Goal: Task Accomplishment & Management: Manage account settings

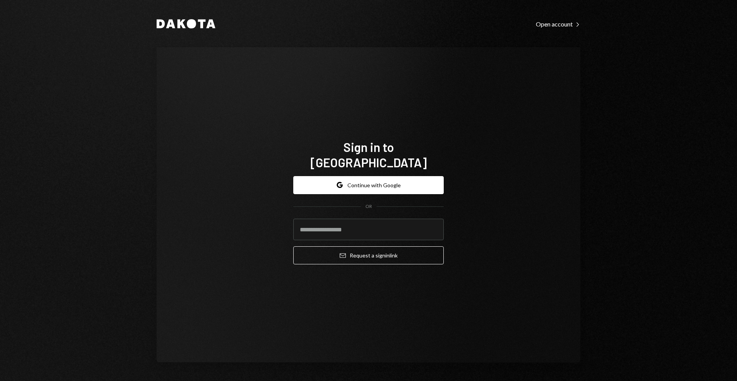
click at [402, 176] on button "Google Continue with Google" at bounding box center [368, 185] width 150 height 18
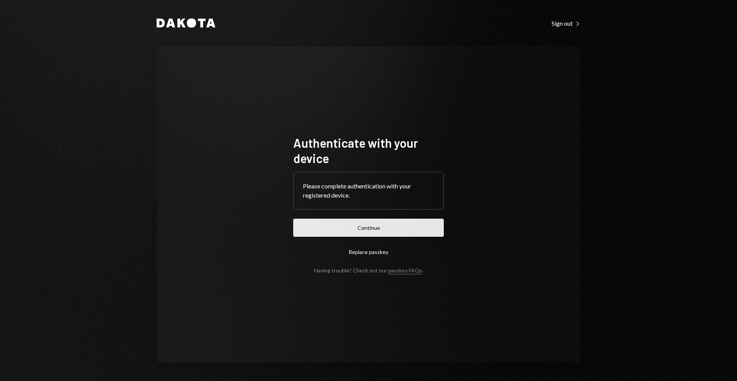
click at [377, 228] on button "Continue" at bounding box center [368, 228] width 150 height 18
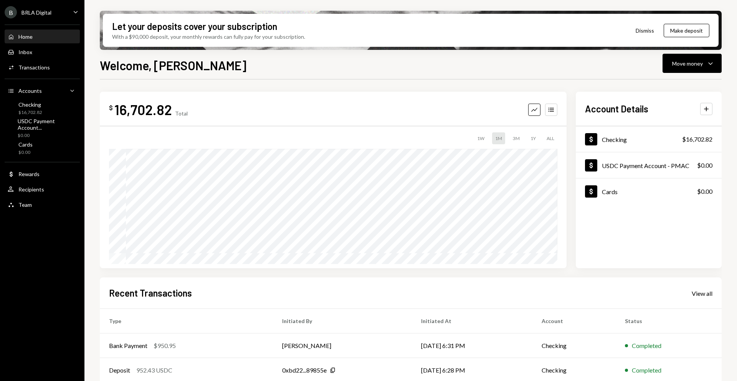
click at [46, 39] on div "Home Home" at bounding box center [42, 36] width 69 height 7
click at [695, 69] on button "Move money Caret Down" at bounding box center [691, 63] width 59 height 19
click at [655, 88] on div "Withdraw Send" at bounding box center [680, 86] width 68 height 8
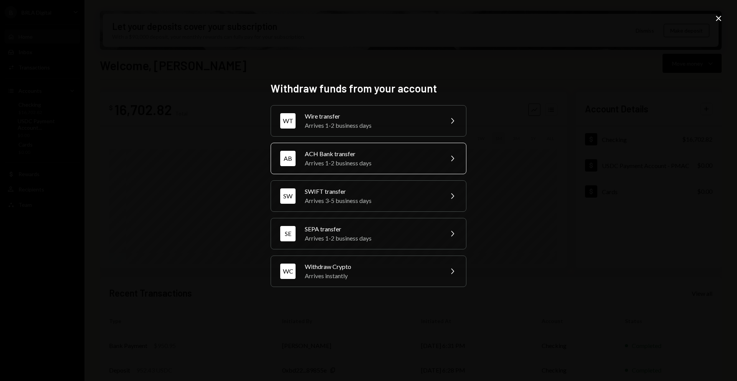
click at [349, 163] on div "Arrives 1-2 business days" at bounding box center [371, 162] width 133 height 9
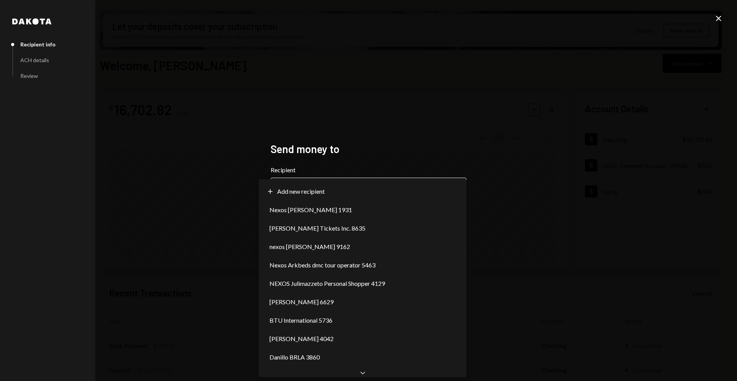
click at [353, 188] on body "B BRLA Digital Caret Down Home Home Inbox Inbox Activities Transactions Account…" at bounding box center [368, 190] width 737 height 381
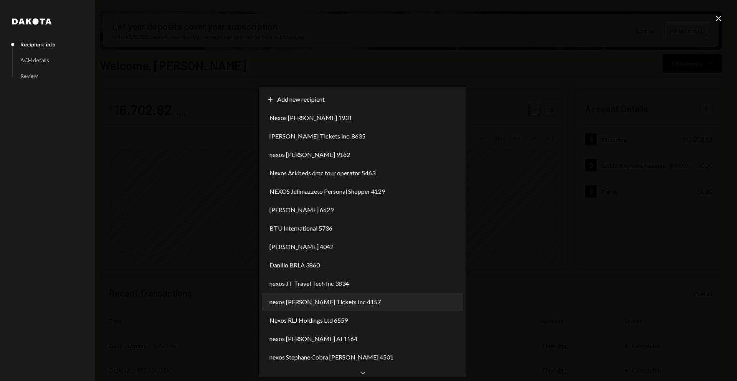
select select "**********"
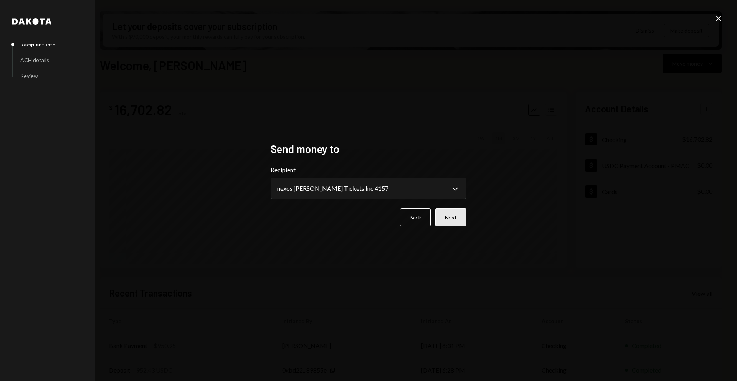
click at [445, 219] on button "Next" at bounding box center [450, 217] width 31 height 18
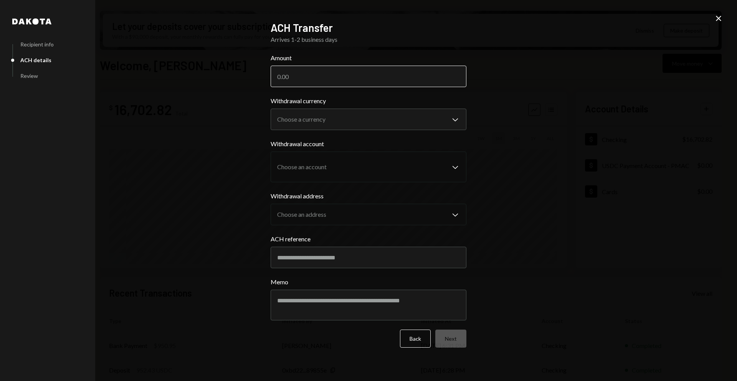
click at [337, 73] on input "Amount" at bounding box center [368, 76] width 196 height 21
paste input "140923.00"
click at [290, 77] on input "140923.00" at bounding box center [368, 76] width 196 height 21
type input "140923.00"
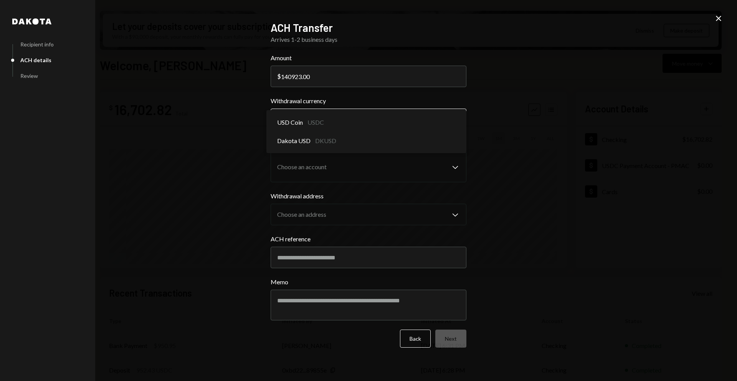
click at [362, 125] on body "B BRLA Digital Caret Down Home Home Inbox Inbox Activities Transactions Account…" at bounding box center [368, 190] width 737 height 381
select select "****"
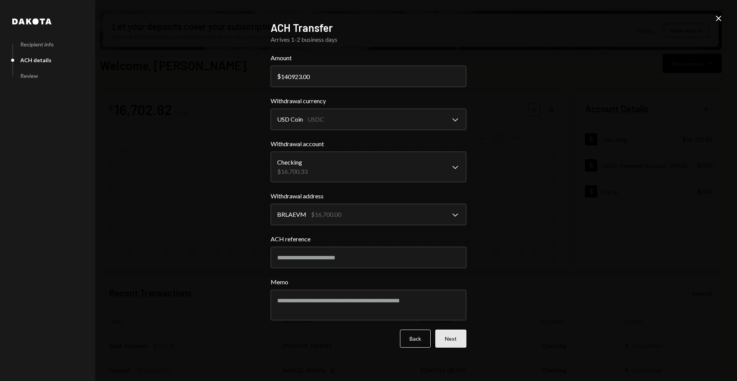
click at [447, 338] on button "Next" at bounding box center [450, 339] width 31 height 18
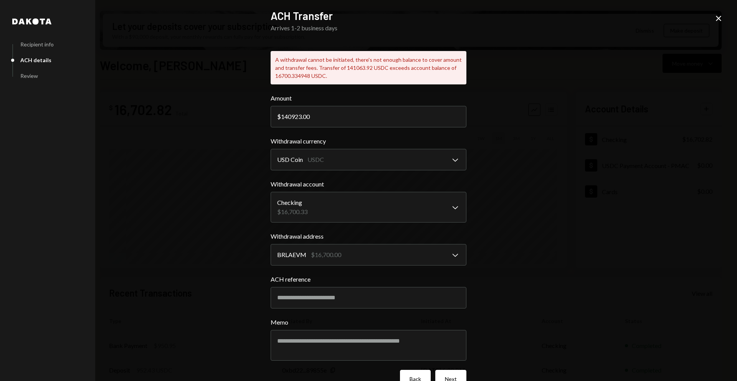
click at [402, 376] on button "Back" at bounding box center [415, 379] width 31 height 18
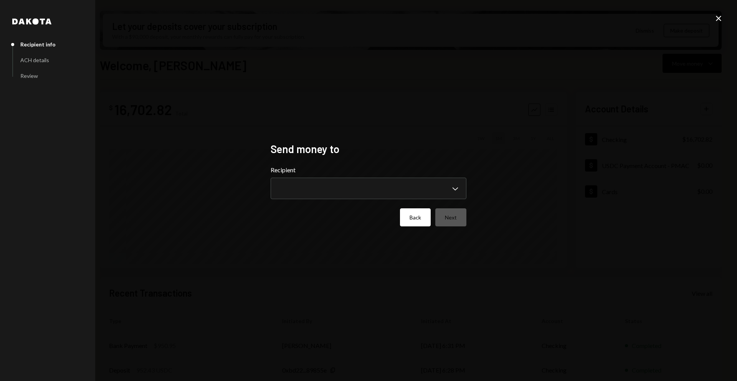
click at [407, 214] on button "Back" at bounding box center [415, 217] width 31 height 18
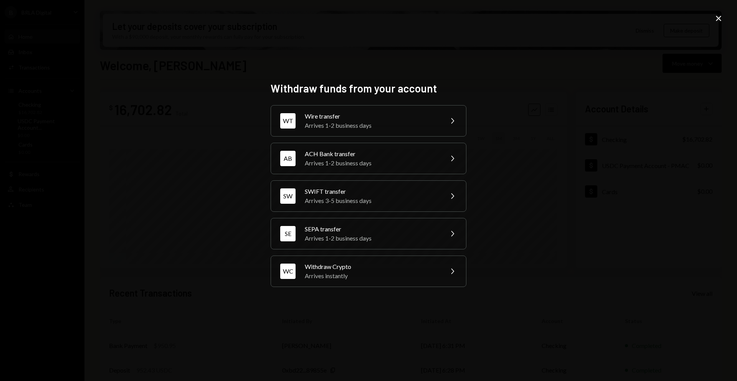
drag, startPoint x: 604, startPoint y: 163, endPoint x: 623, endPoint y: 135, distance: 33.9
click at [613, 148] on div "Withdraw funds from your account WT Wire transfer Arrives 1-2 business days Che…" at bounding box center [368, 190] width 737 height 381
click at [716, 17] on icon "Close" at bounding box center [718, 18] width 9 height 9
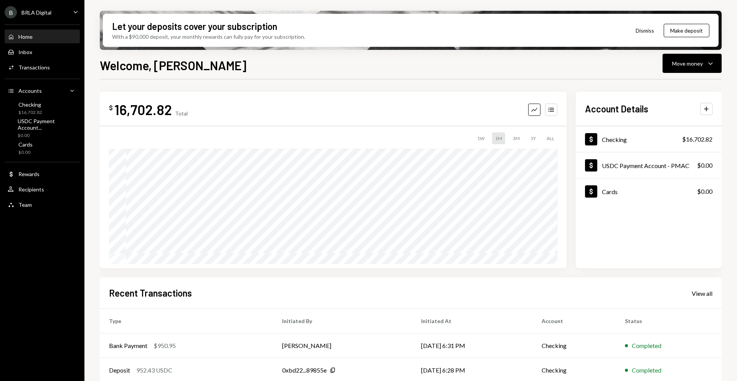
click at [71, 30] on link "Home Home" at bounding box center [42, 37] width 75 height 14
click at [70, 30] on div "Home Home" at bounding box center [42, 36] width 69 height 13
click at [51, 35] on div "Home Home" at bounding box center [42, 36] width 69 height 7
click at [36, 95] on div "Accounts Accounts Caret Down" at bounding box center [42, 90] width 69 height 13
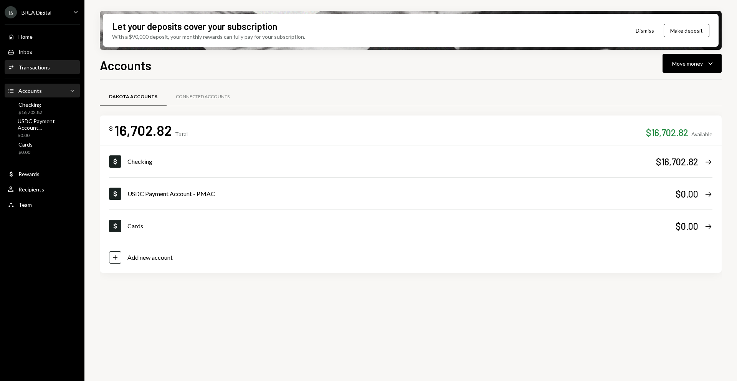
click at [42, 70] on div "Transactions" at bounding box center [33, 67] width 31 height 7
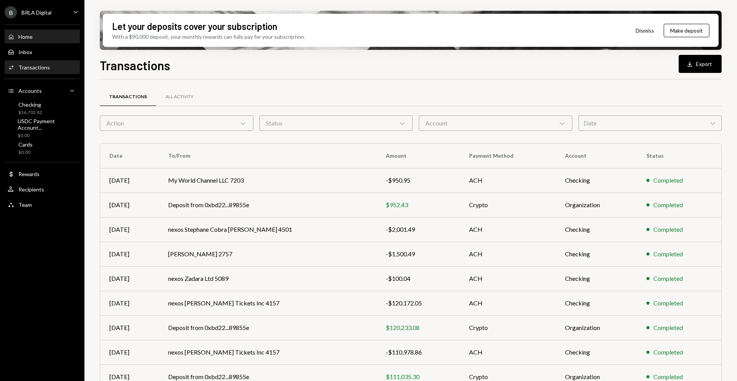
click at [49, 32] on div "Home Home" at bounding box center [42, 36] width 69 height 13
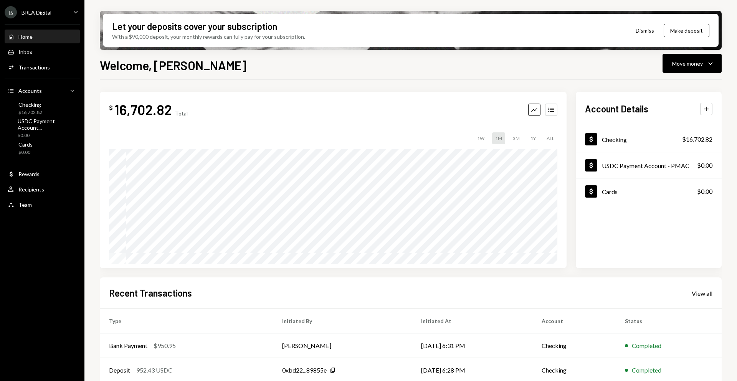
click at [60, 30] on div "Home Home" at bounding box center [42, 36] width 69 height 13
click at [45, 61] on div "Activities Transactions" at bounding box center [42, 67] width 69 height 13
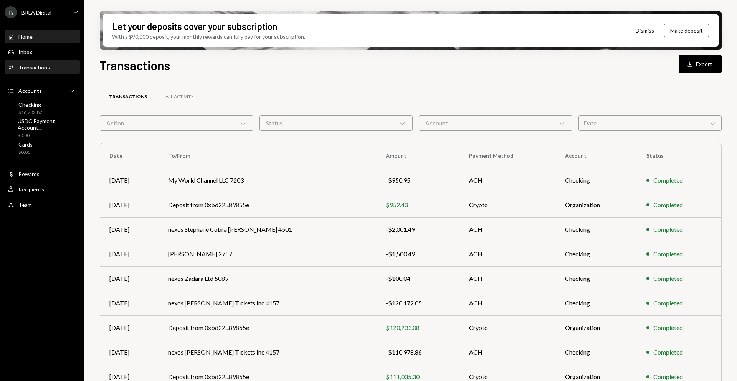
click at [51, 43] on div "Home Home" at bounding box center [42, 36] width 69 height 13
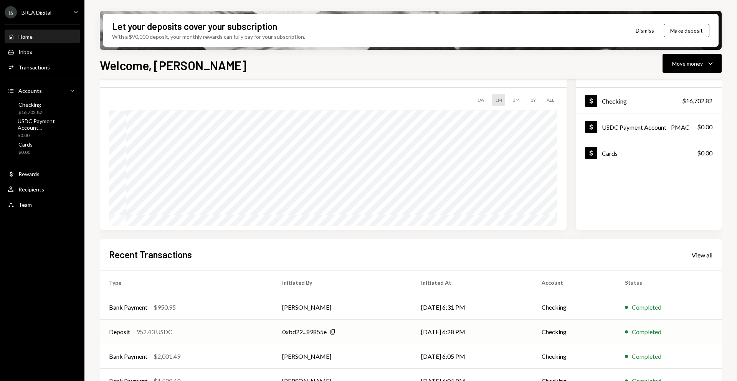
scroll to position [82, 0]
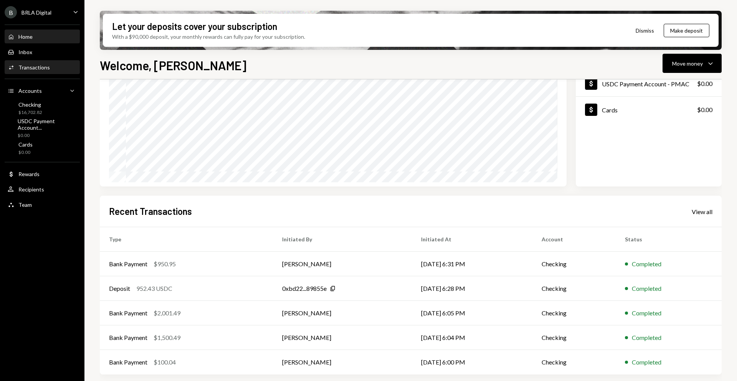
click at [40, 72] on div "Activities Transactions" at bounding box center [42, 67] width 69 height 13
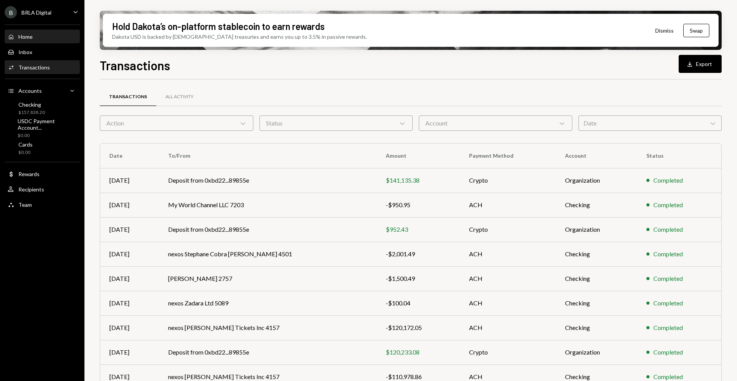
click at [56, 36] on div "Home Home" at bounding box center [42, 36] width 69 height 7
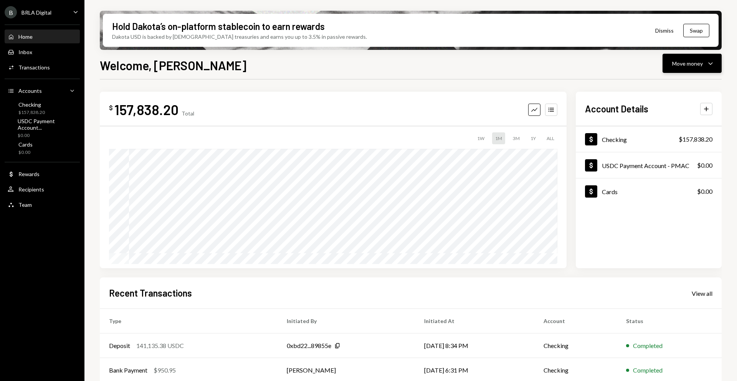
click at [683, 67] on div "Move money" at bounding box center [687, 63] width 31 height 8
click at [667, 91] on div "Withdraw Send" at bounding box center [679, 86] width 77 height 17
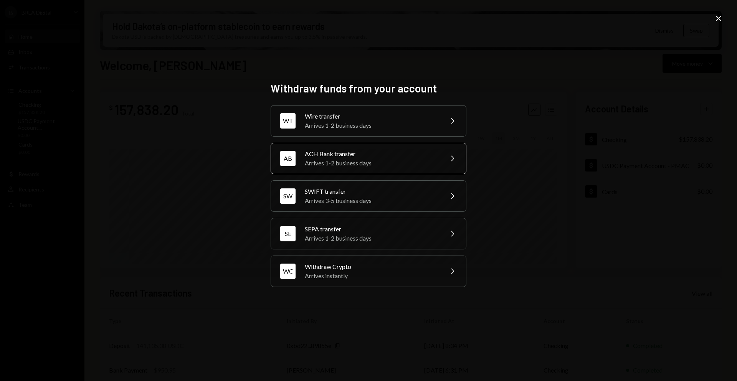
click at [410, 155] on div "ACH Bank transfer" at bounding box center [371, 153] width 133 height 9
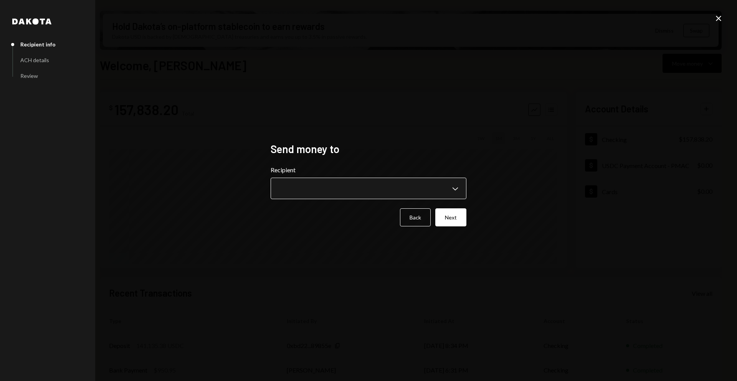
click at [384, 191] on body "B BRLA Digital Caret Down Home Home Inbox Inbox Activities Transactions Account…" at bounding box center [368, 190] width 737 height 381
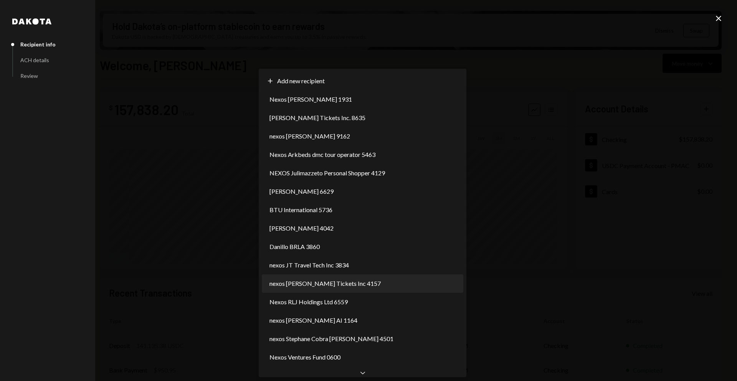
select select "**********"
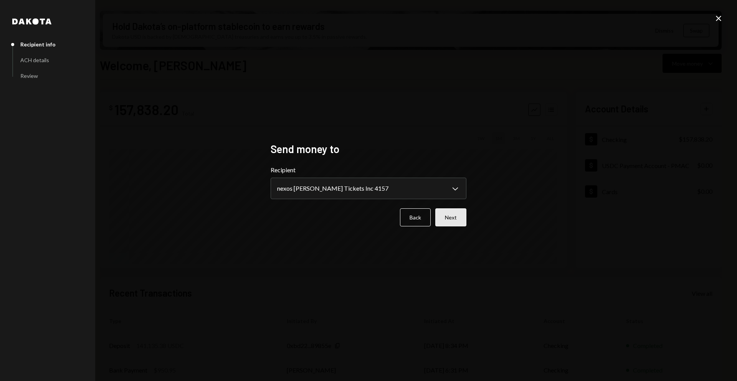
click at [457, 219] on button "Next" at bounding box center [450, 217] width 31 height 18
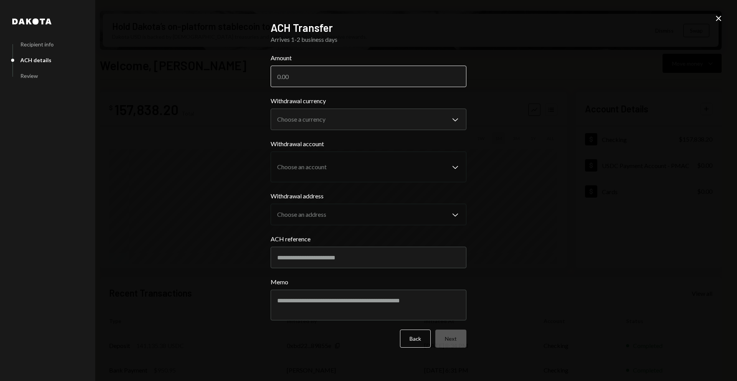
click at [415, 73] on input "Amount" at bounding box center [368, 76] width 196 height 21
paste input "140923.00"
type input "140923.00"
click at [414, 122] on body "B BRLA Digital Caret Down Home Home Inbox Inbox Activities Transactions Account…" at bounding box center [368, 190] width 737 height 381
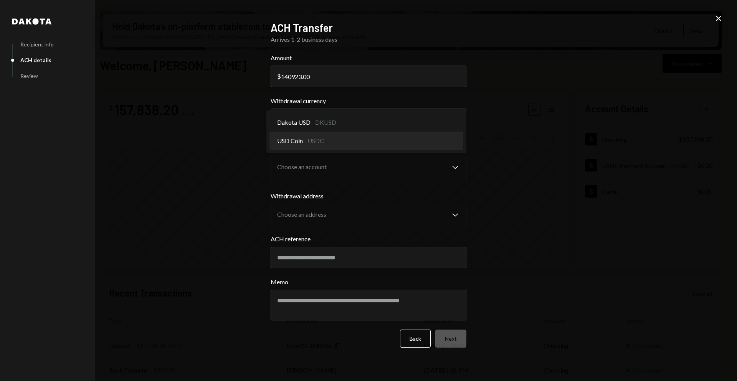
select select "****"
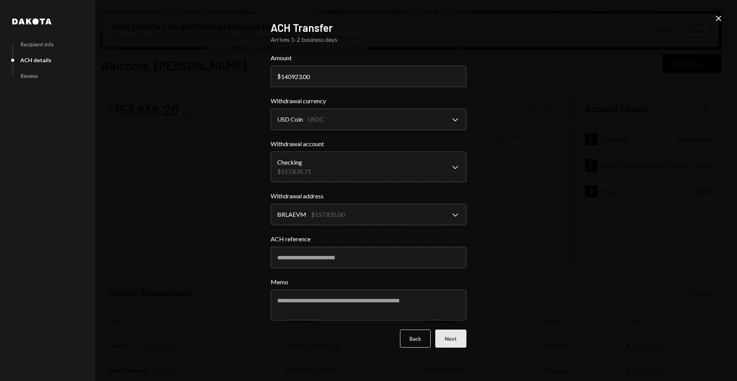
click at [460, 338] on button "Next" at bounding box center [450, 339] width 31 height 18
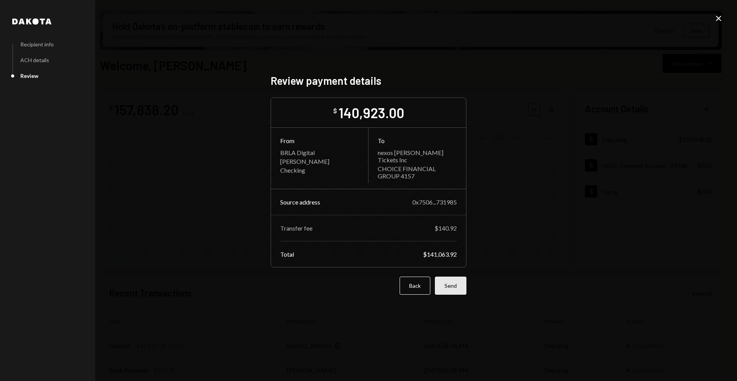
click at [458, 282] on button "Send" at bounding box center [450, 286] width 31 height 18
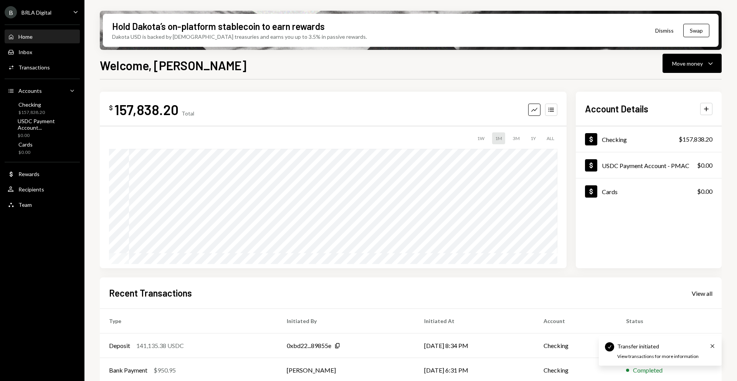
click at [72, 40] on div "Home Home" at bounding box center [42, 36] width 69 height 13
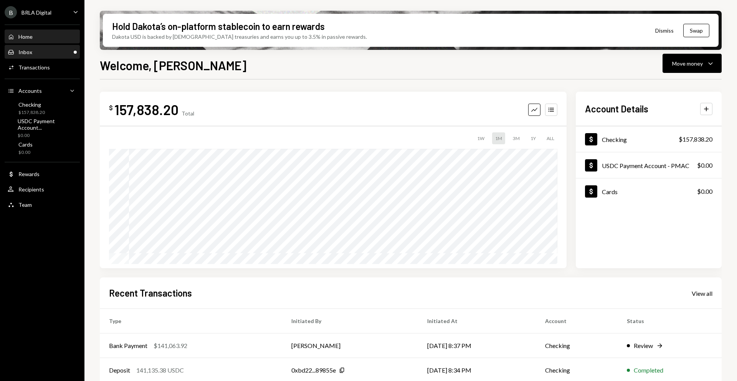
click at [55, 51] on div "Inbox Inbox" at bounding box center [42, 52] width 69 height 7
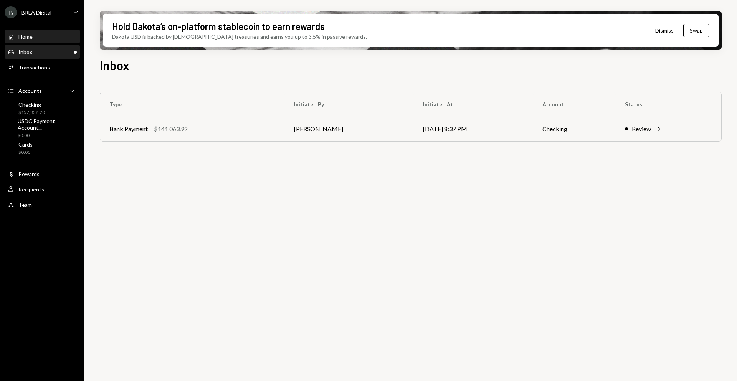
click at [34, 40] on div "Home Home" at bounding box center [42, 36] width 69 height 13
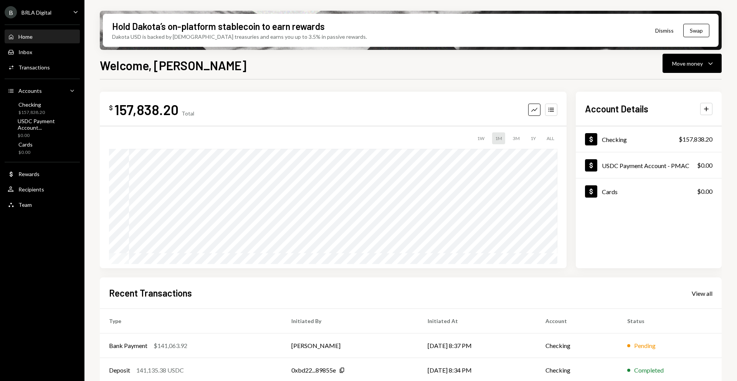
click at [35, 36] on div "Home Home" at bounding box center [42, 36] width 69 height 7
click at [34, 63] on div "Activities Transactions" at bounding box center [42, 67] width 69 height 13
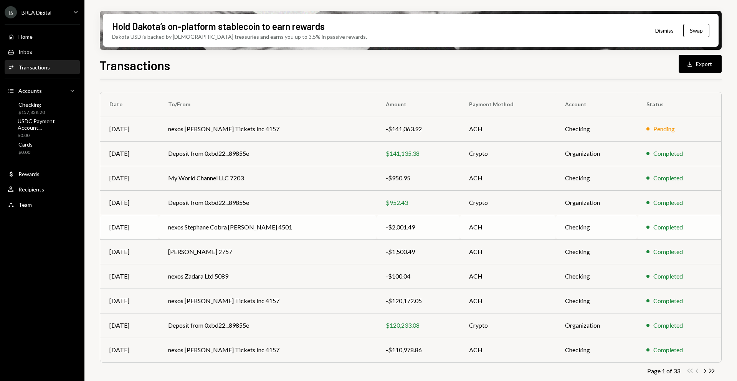
scroll to position [56, 0]
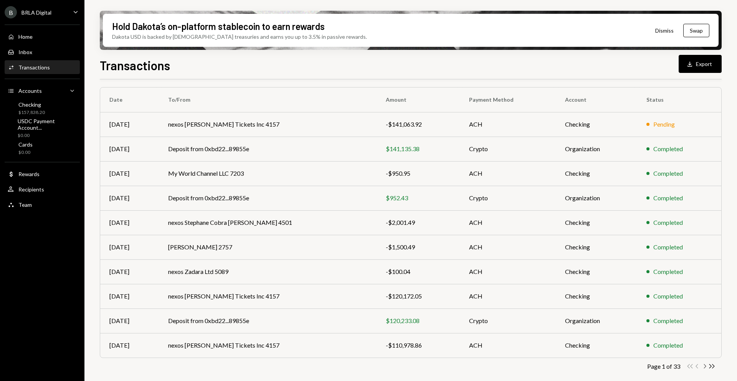
click at [705, 367] on icon "Chevron Right" at bounding box center [703, 366] width 7 height 7
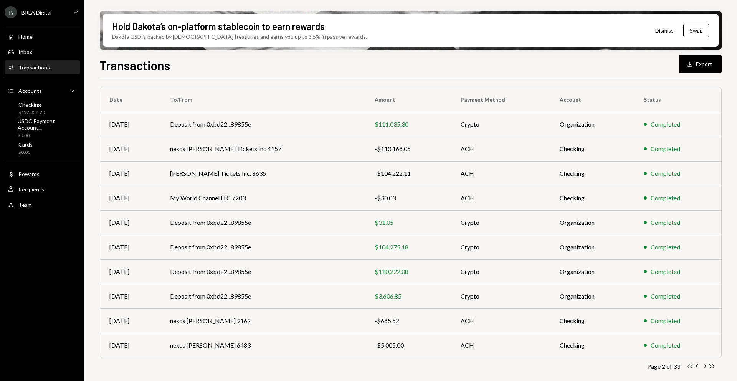
click at [689, 366] on icon "Double Arrow Left" at bounding box center [689, 366] width 7 height 7
